Goal: Book appointment/travel/reservation

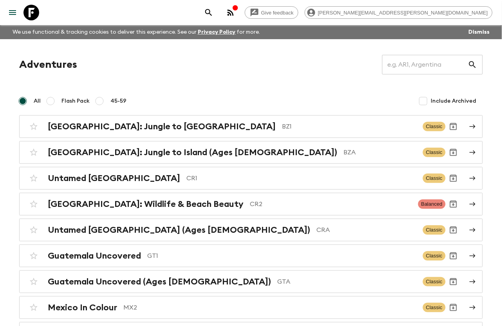
click at [220, 217] on div "[GEOGRAPHIC_DATA]: Jungle to Island BZ1 Classic [GEOGRAPHIC_DATA]: Jungle to Is…" at bounding box center [251, 230] width 464 height 230
click at [222, 210] on div "[GEOGRAPHIC_DATA]: Wildlife & Beach Beauty CR2 Balanced" at bounding box center [236, 204] width 420 height 16
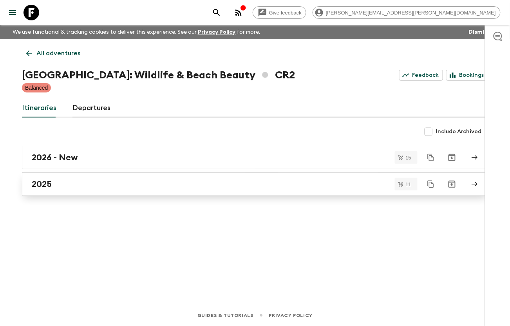
click at [111, 184] on div "2025" at bounding box center [248, 184] width 432 height 10
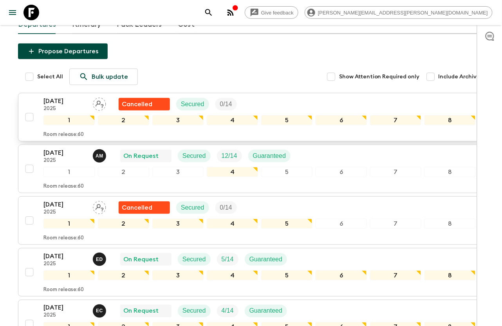
scroll to position [104, 0]
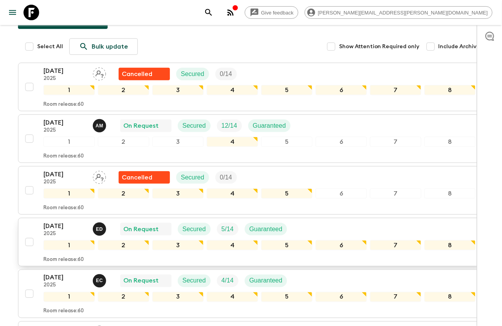
click at [52, 226] on p "[DATE]" at bounding box center [64, 225] width 43 height 9
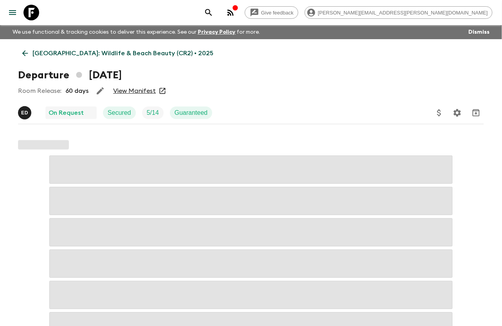
click at [127, 89] on link "View Manifest" at bounding box center [134, 91] width 43 height 8
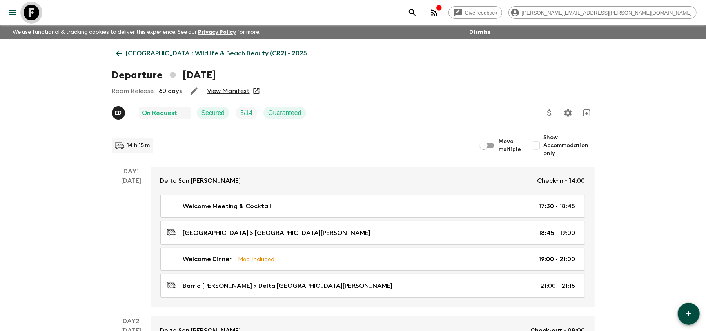
click at [33, 10] on icon at bounding box center [32, 13] width 16 height 16
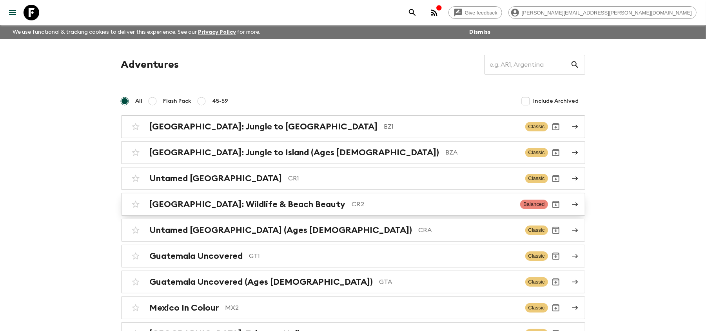
click at [312, 213] on link "[GEOGRAPHIC_DATA]: Wildlife & Beach Beauty CR2 Balanced" at bounding box center [353, 204] width 464 height 23
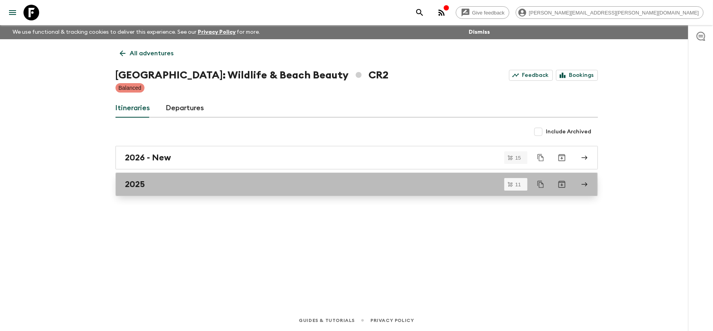
click at [161, 187] on div "2025" at bounding box center [349, 184] width 448 height 10
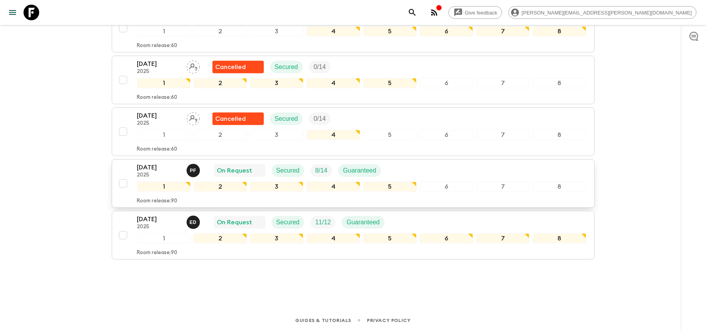
scroll to position [427, 0]
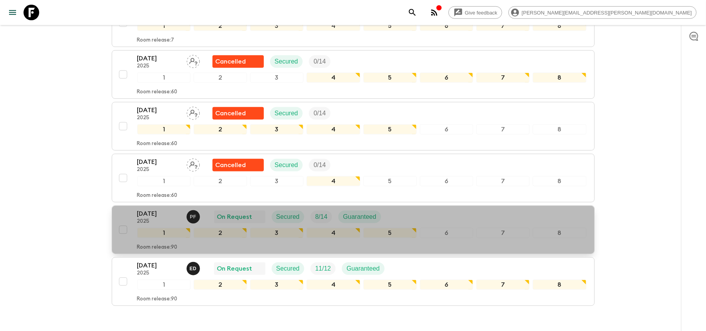
click at [155, 218] on p "[DATE]" at bounding box center [158, 213] width 43 height 9
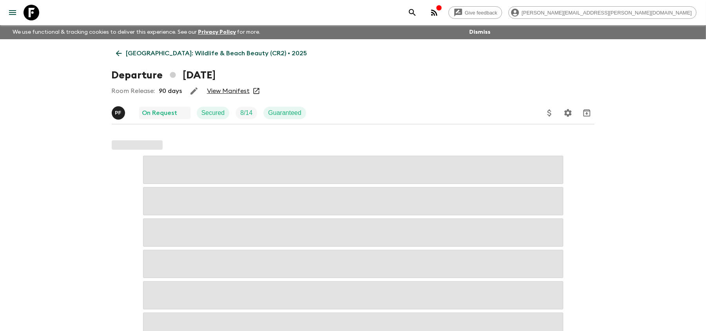
click at [221, 89] on link "View Manifest" at bounding box center [228, 91] width 43 height 8
